Goal: Transaction & Acquisition: Purchase product/service

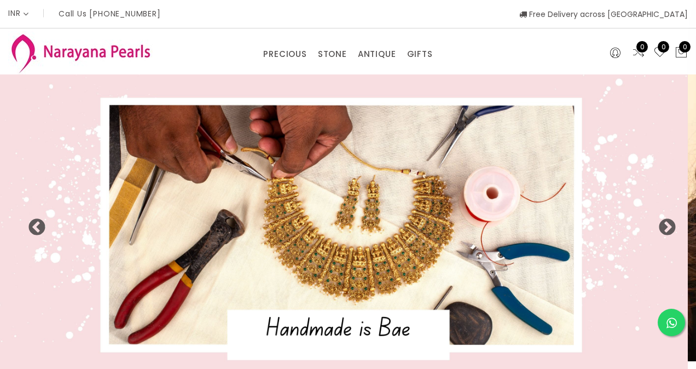
select select "INR"
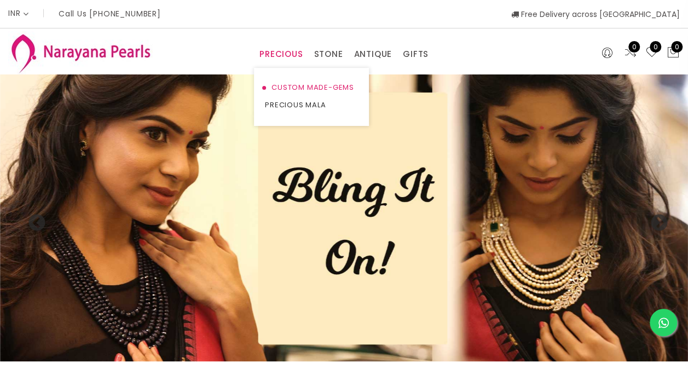
click at [291, 88] on link "CUSTOM MADE-GEMS" at bounding box center [311, 88] width 93 height 18
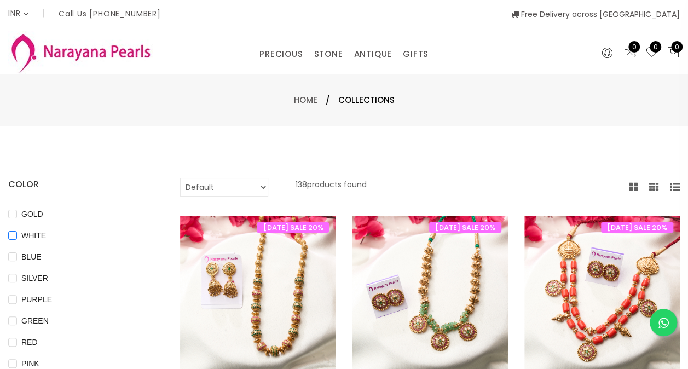
click at [10, 233] on input "WHITE" at bounding box center [12, 243] width 9 height 25
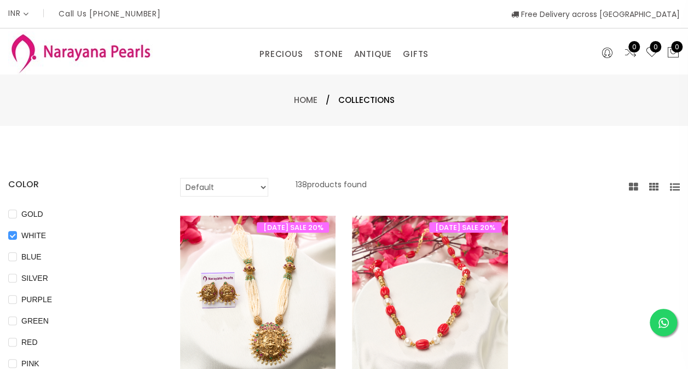
click at [10, 233] on input "WHITE" at bounding box center [12, 243] width 9 height 25
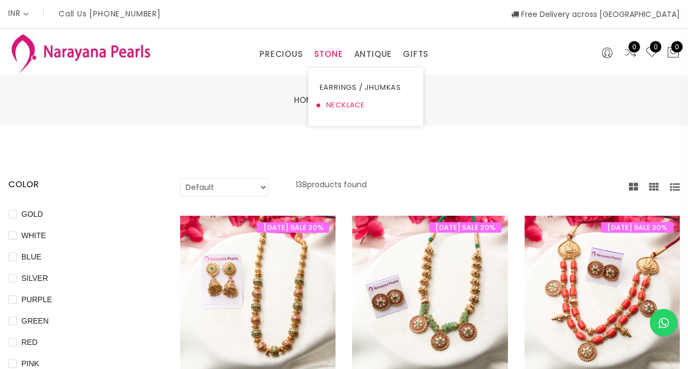
click at [322, 105] on link "NECKLACE" at bounding box center [365, 105] width 93 height 18
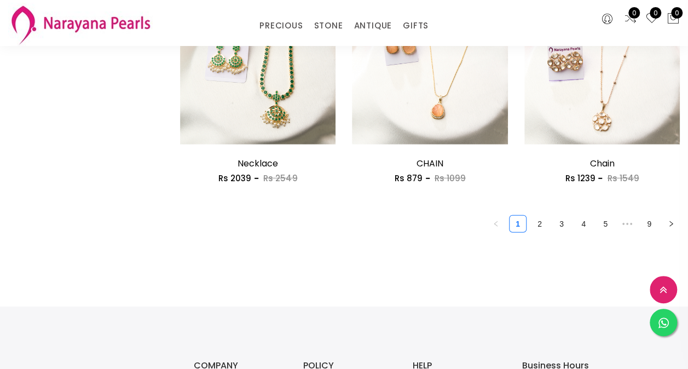
scroll to position [1422, 0]
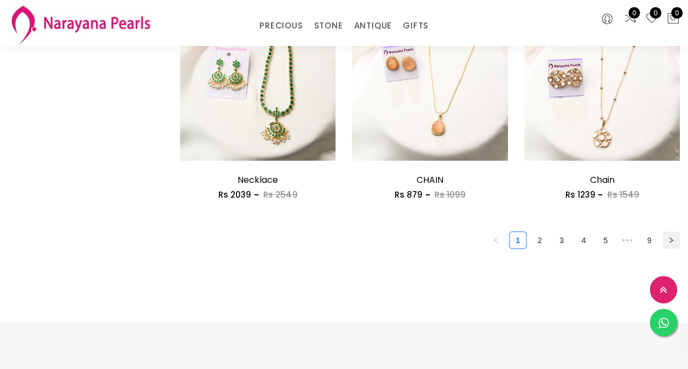
click at [675, 239] on button "button" at bounding box center [671, 240] width 18 height 18
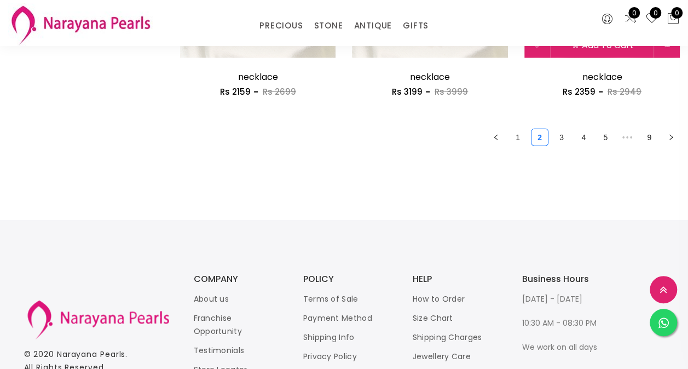
scroll to position [1449, 0]
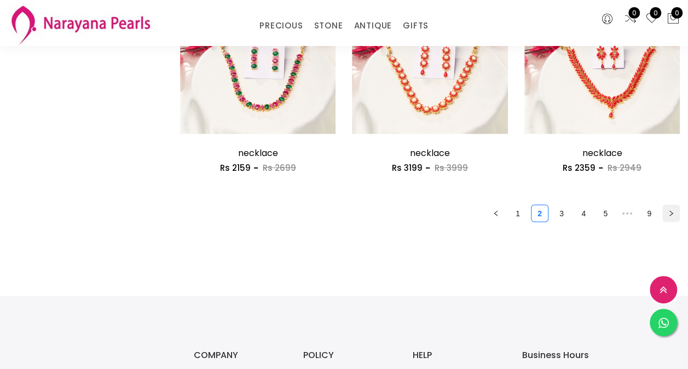
click at [669, 209] on button "button" at bounding box center [671, 214] width 18 height 18
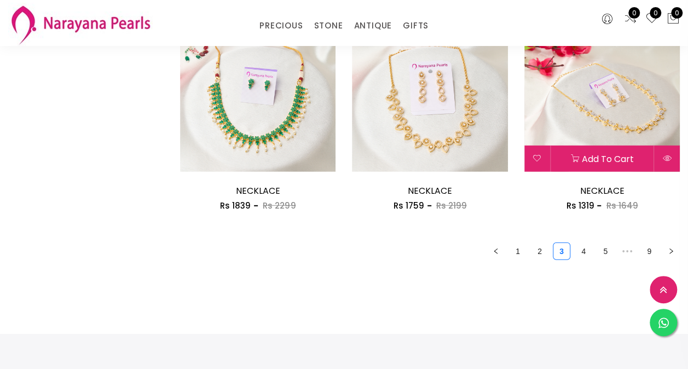
scroll to position [1422, 0]
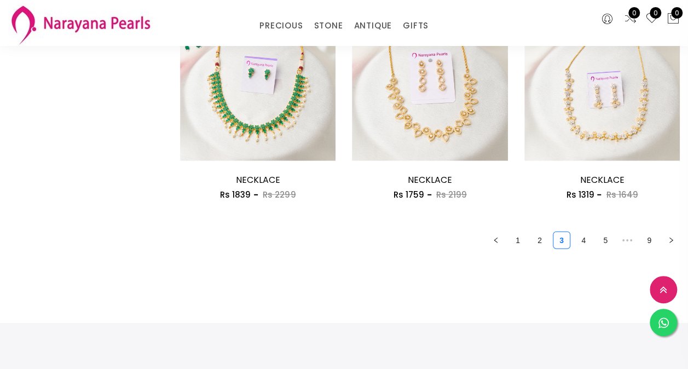
click at [667, 240] on icon "right" at bounding box center [670, 240] width 7 height 7
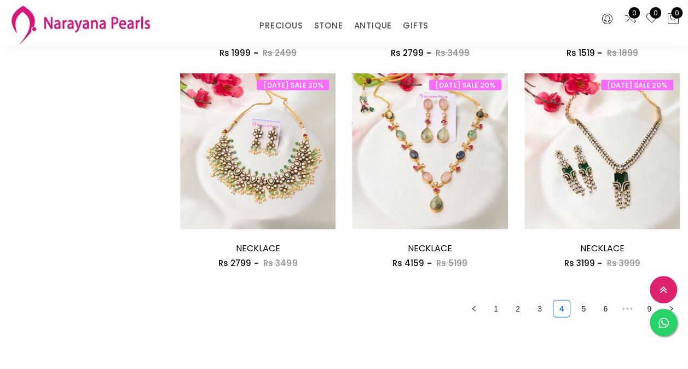
scroll to position [1587, 0]
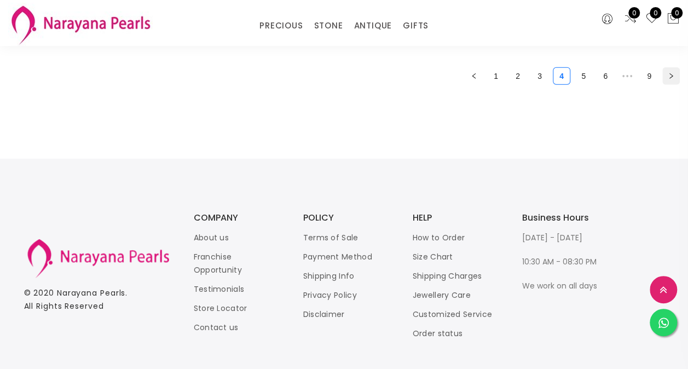
click at [669, 80] on button "button" at bounding box center [671, 76] width 18 height 18
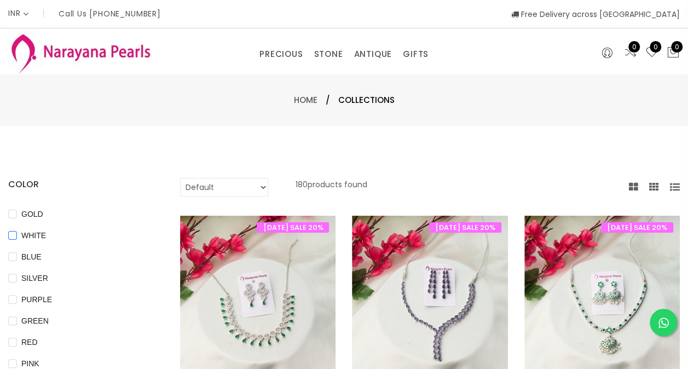
click at [10, 240] on input "WHITE" at bounding box center [12, 243] width 9 height 25
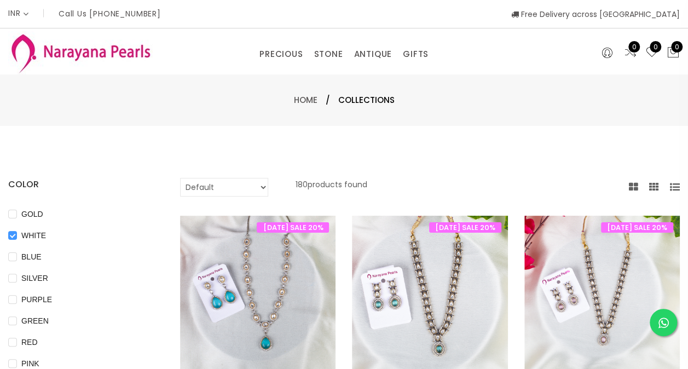
click at [10, 240] on input "WHITE" at bounding box center [12, 243] width 9 height 25
checkbox input "false"
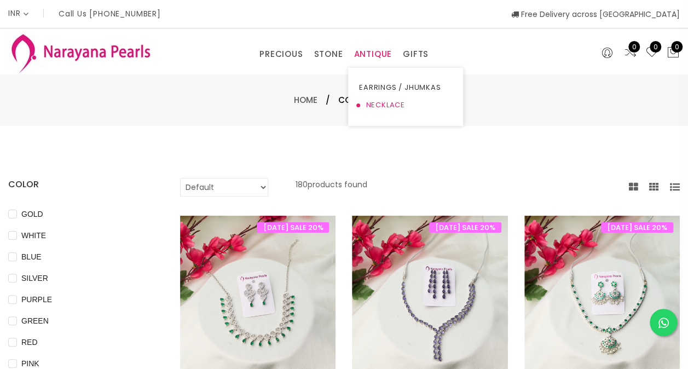
click at [367, 102] on link "NECKLACE" at bounding box center [405, 105] width 93 height 18
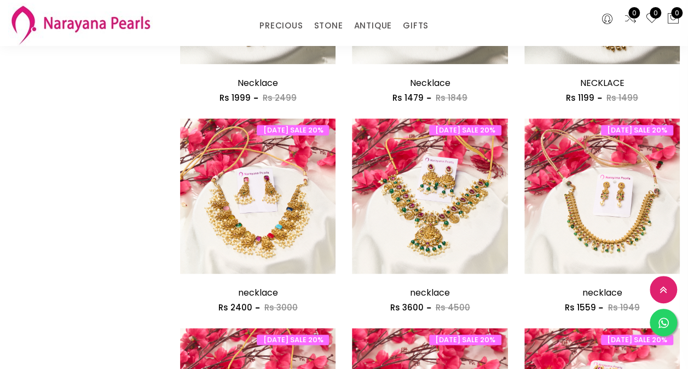
scroll to position [711, 0]
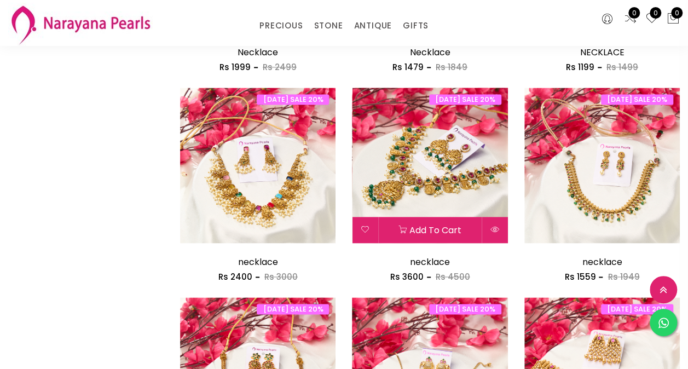
click at [431, 136] on img at bounding box center [429, 165] width 155 height 155
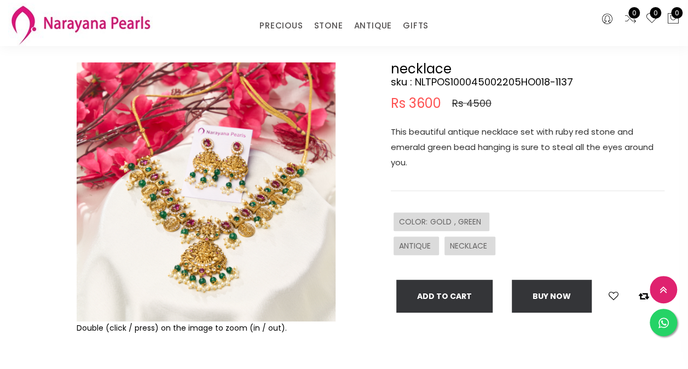
scroll to position [109, 0]
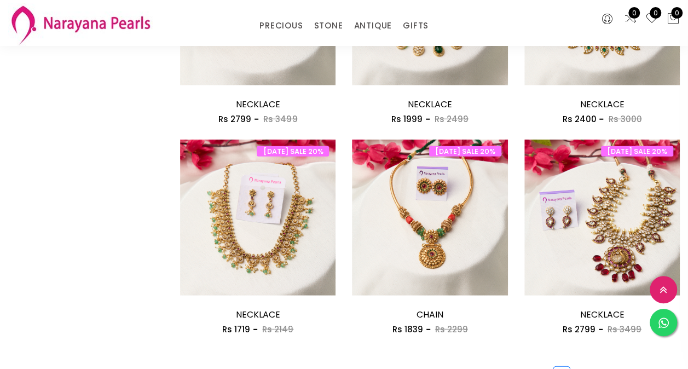
scroll to position [1298, 0]
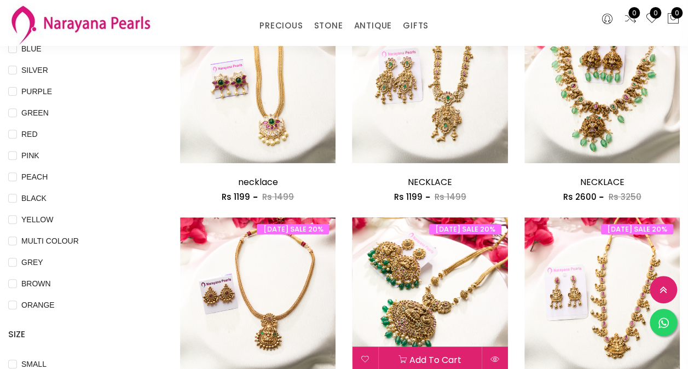
scroll to position [149, 0]
